Goal: Information Seeking & Learning: Find specific fact

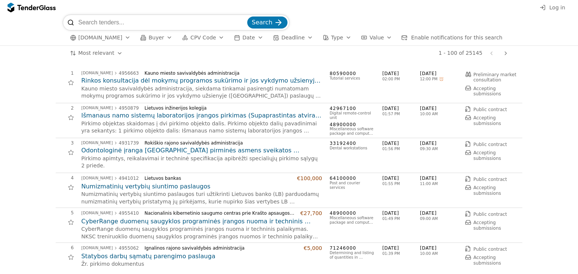
click at [101, 26] on input "search" at bounding box center [161, 22] width 167 height 15
type input "mini futbolo aikštelės įrengimas"
click at [247, 17] on button "Search" at bounding box center [267, 23] width 40 height 12
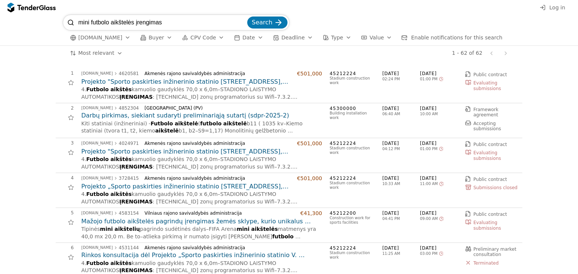
click at [175, 23] on input "mini futbolo aikštelės įrengimas" at bounding box center [161, 22] width 167 height 15
type input "mini futbolo aikštelės įrengimas iki 15000"
click at [247, 17] on button "Search" at bounding box center [267, 23] width 40 height 12
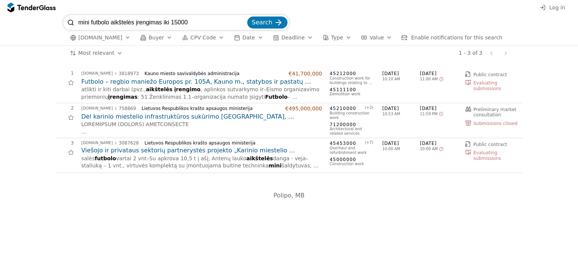
click at [503, 54] on div "Previous page Next page" at bounding box center [498, 53] width 25 height 15
click at [473, 53] on div "1 - 3 of 3" at bounding box center [470, 53] width 24 height 6
click at [460, 54] on div "1 - 3 of 3" at bounding box center [470, 53] width 31 height 14
click at [265, 23] on span "Search" at bounding box center [262, 22] width 21 height 7
drag, startPoint x: 189, startPoint y: 22, endPoint x: 74, endPoint y: 20, distance: 114.7
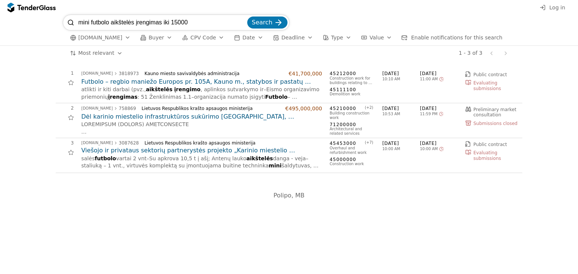
click at [74, 20] on div "mini futbolo aikštelės įrengimas iki 15000 Search" at bounding box center [176, 22] width 226 height 15
